Goal: Information Seeking & Learning: Learn about a topic

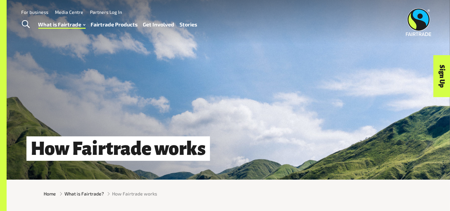
click at [107, 113] on div "How Fairtrade works" at bounding box center [229, 90] width 444 height 180
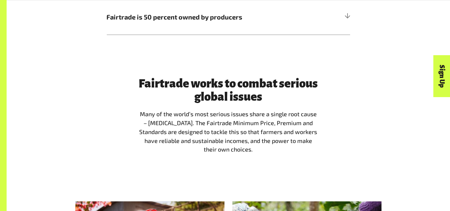
scroll to position [525, 0]
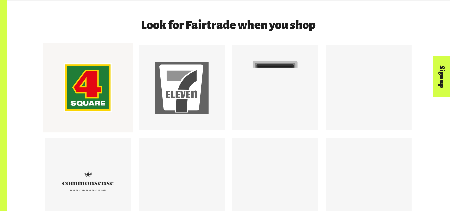
scroll to position [582, 0]
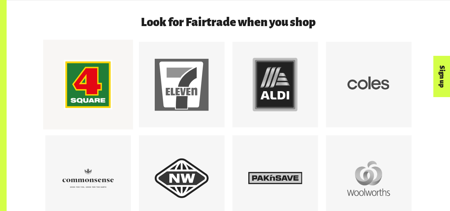
click at [82, 98] on div at bounding box center [88, 85] width 54 height 54
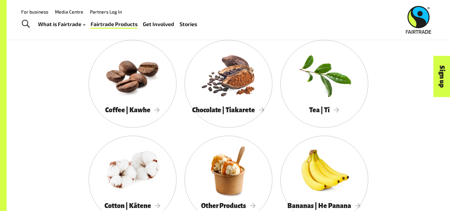
scroll to position [352, 0]
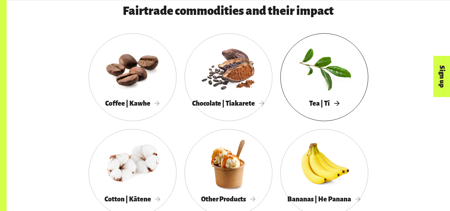
click at [323, 107] on span "Tea | Tī" at bounding box center [324, 103] width 30 height 7
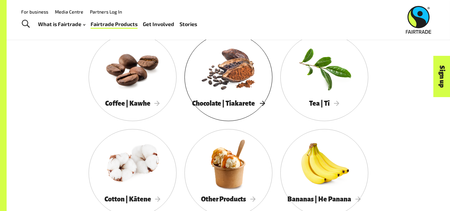
click at [207, 97] on div at bounding box center [229, 68] width 88 height 57
click at [129, 107] on span "Coffee | Kawhe" at bounding box center [132, 103] width 55 height 7
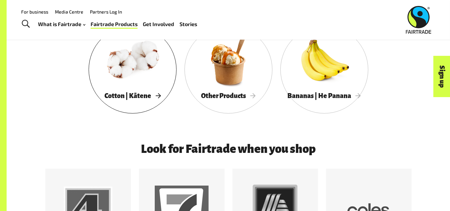
scroll to position [445, 0]
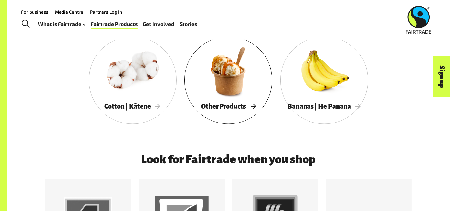
click at [216, 89] on div at bounding box center [229, 71] width 88 height 57
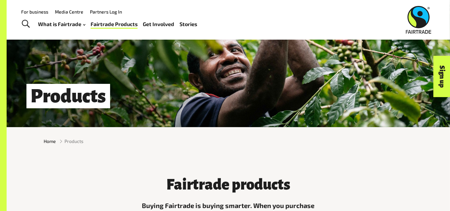
scroll to position [0, 0]
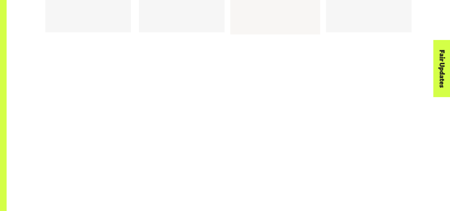
scroll to position [461, 0]
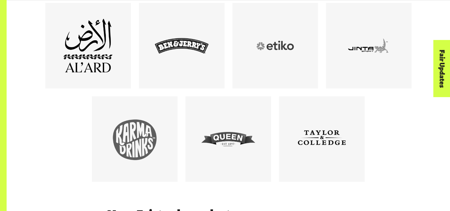
scroll to position [428, 0]
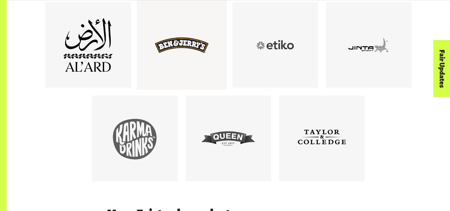
click at [165, 48] on div at bounding box center [182, 45] width 54 height 54
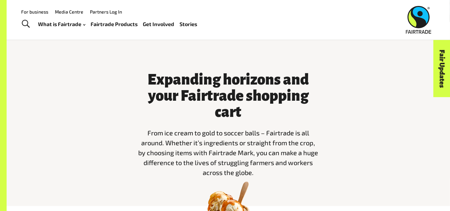
scroll to position [0, 0]
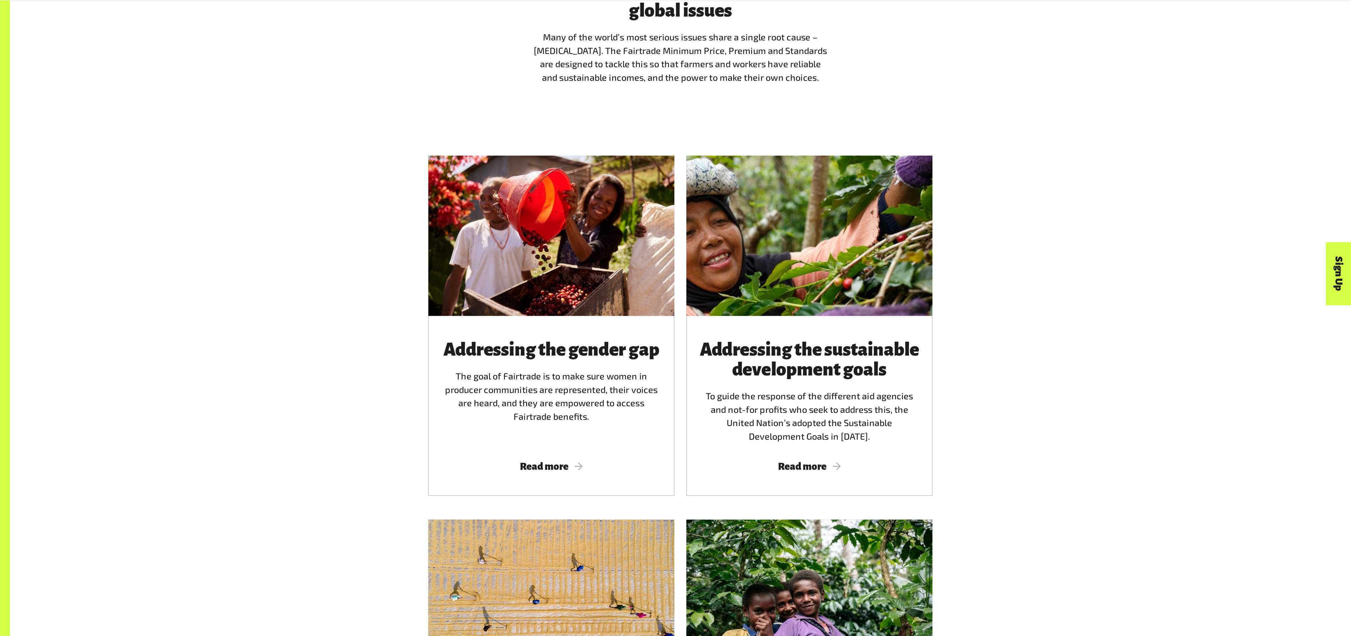
scroll to position [683, 0]
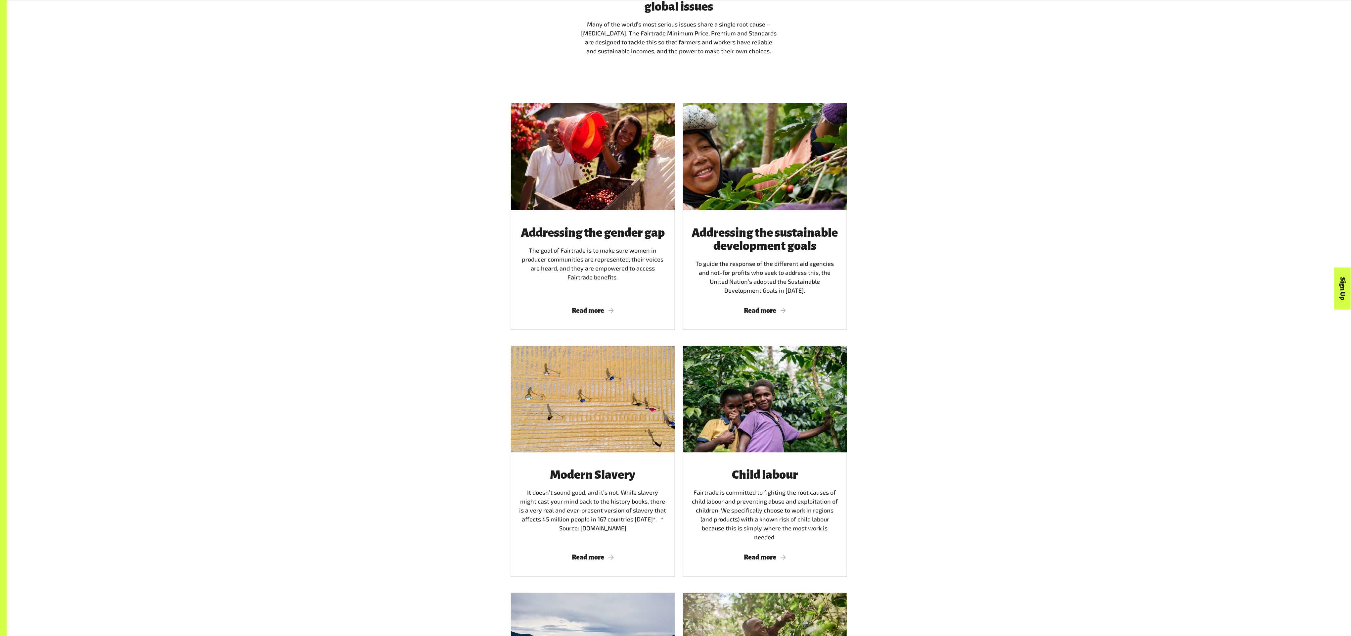
drag, startPoint x: 409, startPoint y: 0, endPoint x: 949, endPoint y: 424, distance: 686.0
click at [450, 211] on div "Addressing the gender gap The goal of Fairtrade is to make sure women in produc…" at bounding box center [679, 462] width 1344 height 761
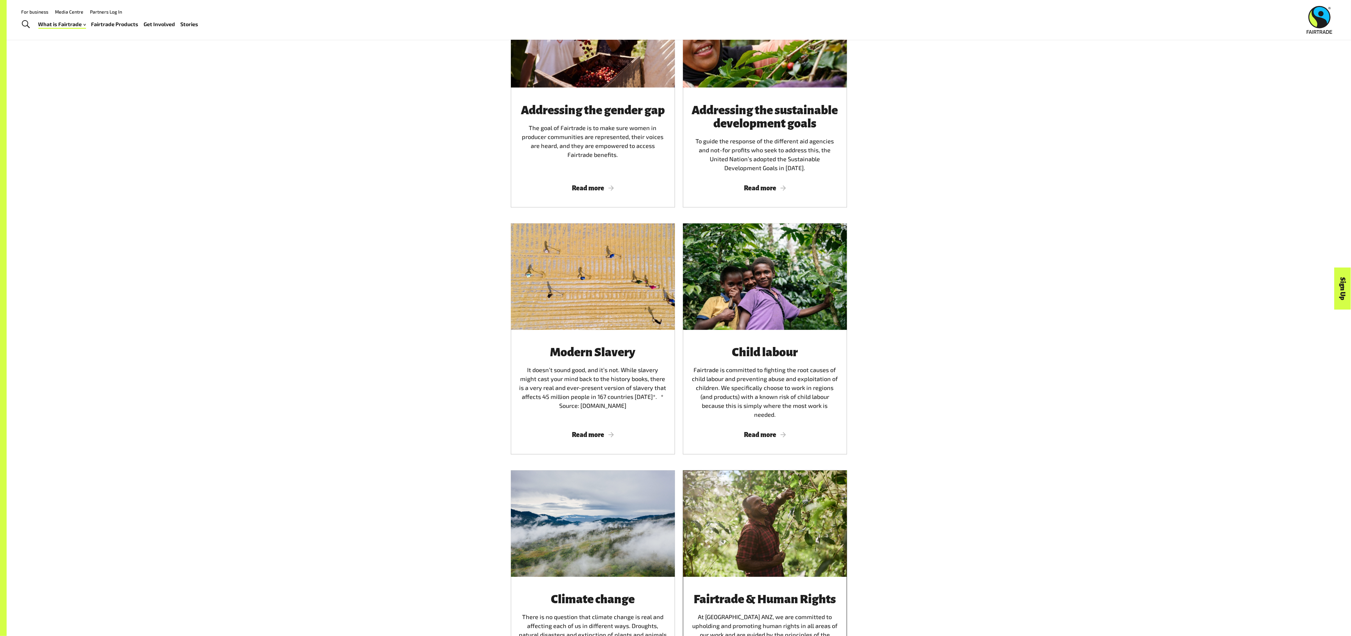
scroll to position [804, 0]
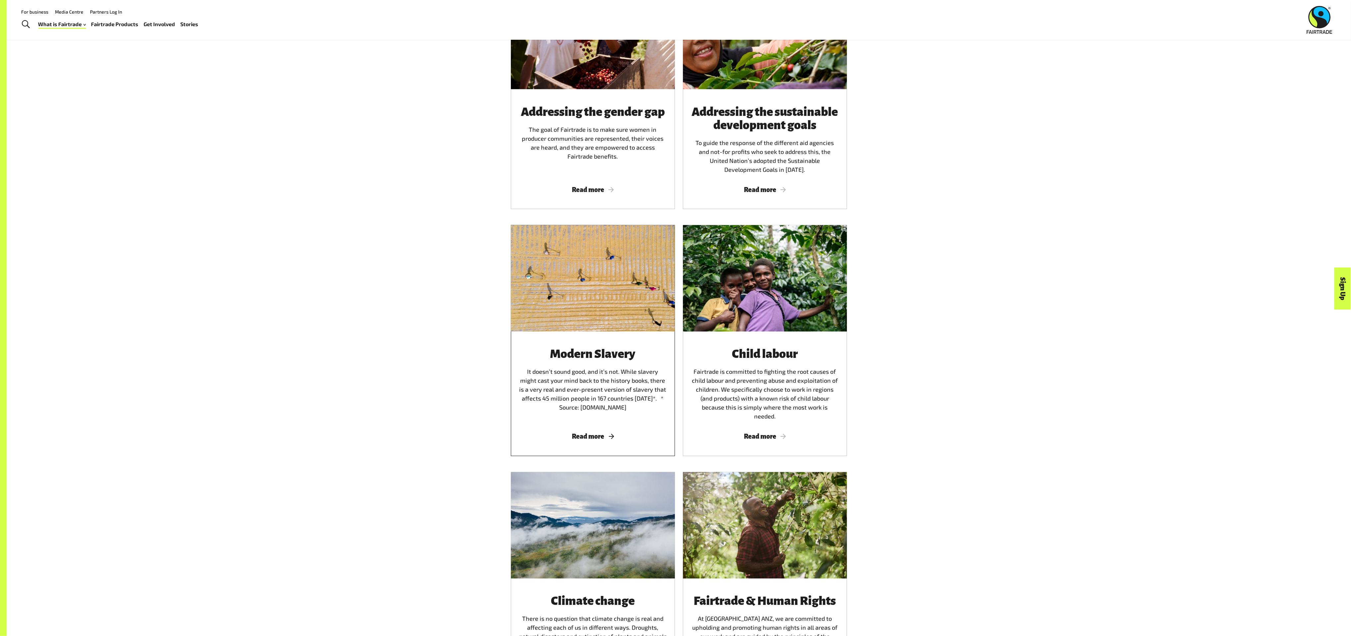
click at [450, 211] on div "Modern Slavery It doesn’t sound good, and it’s not. While slavery might cast yo…" at bounding box center [593, 383] width 148 height 73
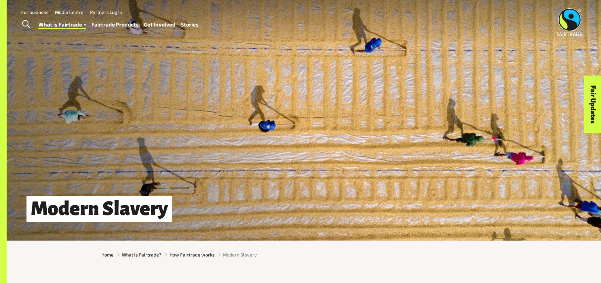
drag, startPoint x: 1285, startPoint y: 1, endPoint x: 358, endPoint y: 248, distance: 959.4
click at [358, 248] on div "Home What is Fairtrade? How Fairtrade works Modern Slavery" at bounding box center [304, 254] width 594 height 28
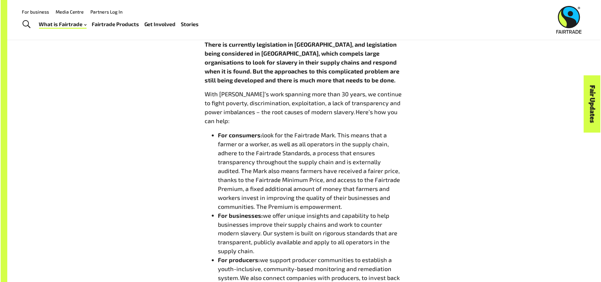
scroll to position [521, 0]
